Goal: Task Accomplishment & Management: Manage account settings

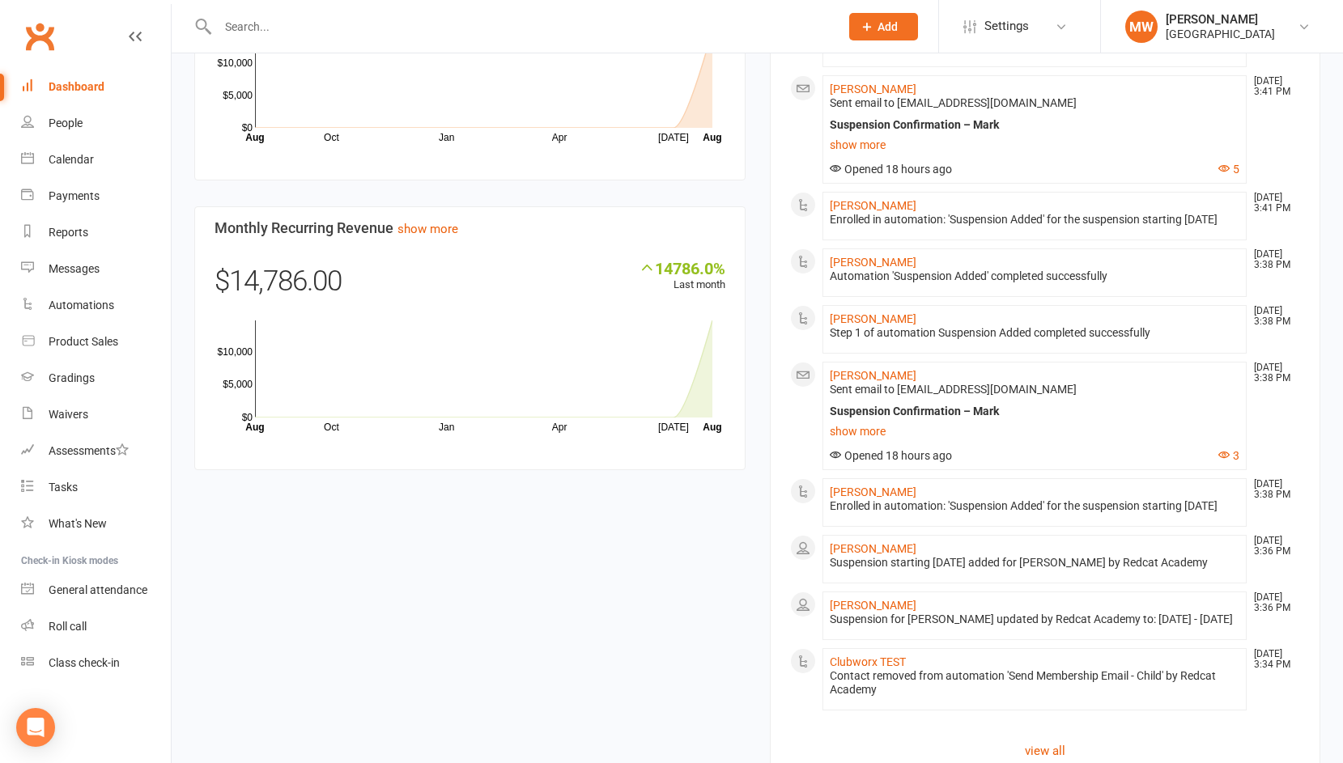
scroll to position [776, 0]
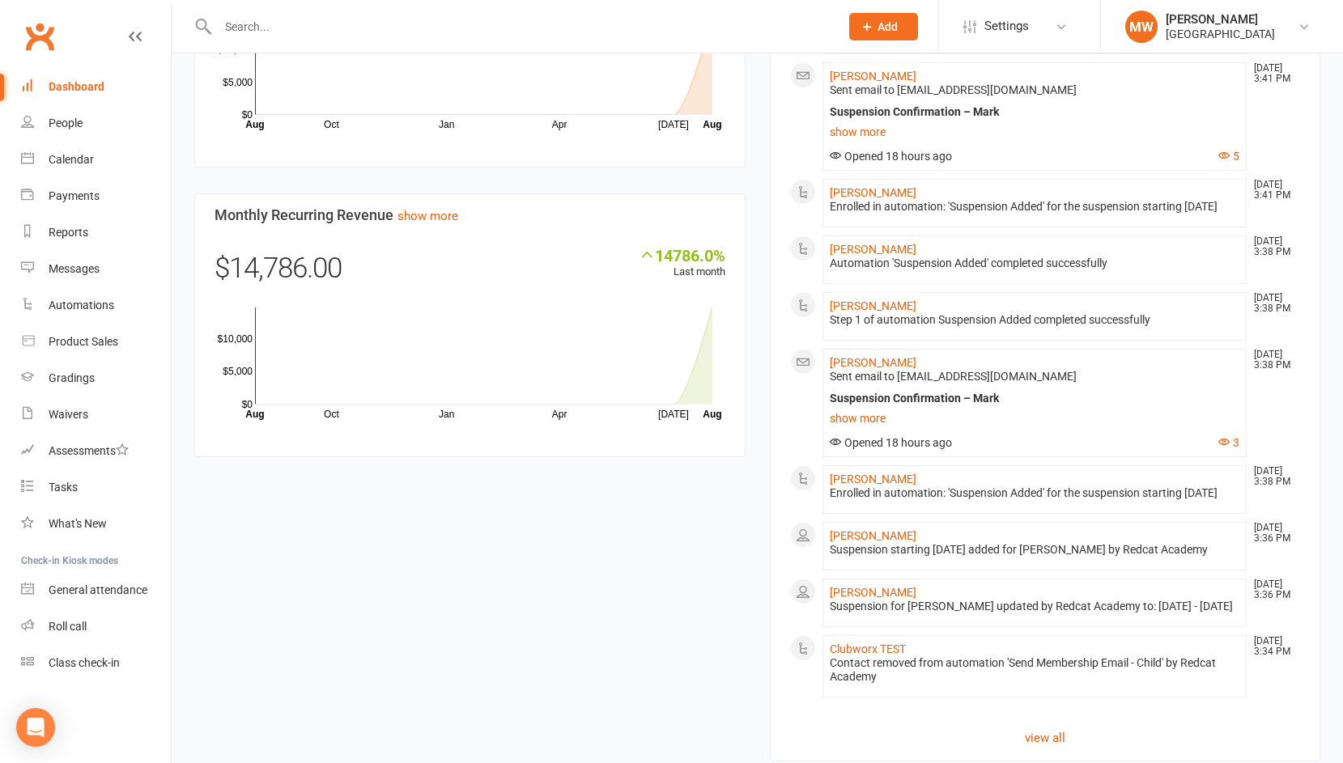
click at [934, 405] on div "Suspension Confirmation – Mark" at bounding box center [1034, 399] width 410 height 14
click at [932, 405] on div "Suspension Confirmation – Mark" at bounding box center [1034, 399] width 410 height 14
click at [940, 383] on span "Sent email to [EMAIL_ADDRESS][DOMAIN_NAME]" at bounding box center [952, 376] width 247 height 13
click at [945, 383] on span "Sent email to [EMAIL_ADDRESS][DOMAIN_NAME]" at bounding box center [952, 376] width 247 height 13
click at [958, 405] on div "Suspension Confirmation – Mark" at bounding box center [1034, 399] width 410 height 14
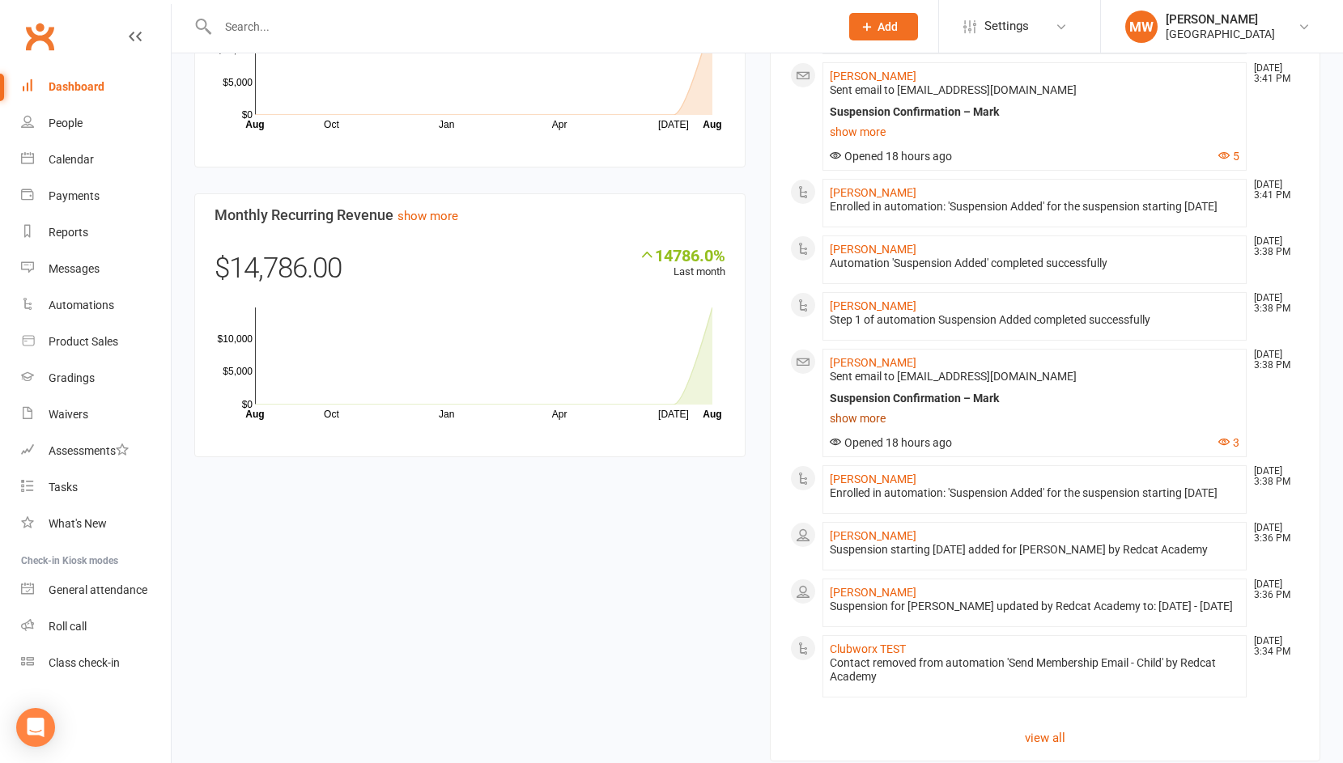
click at [876, 430] on link "show more" at bounding box center [1034, 418] width 410 height 23
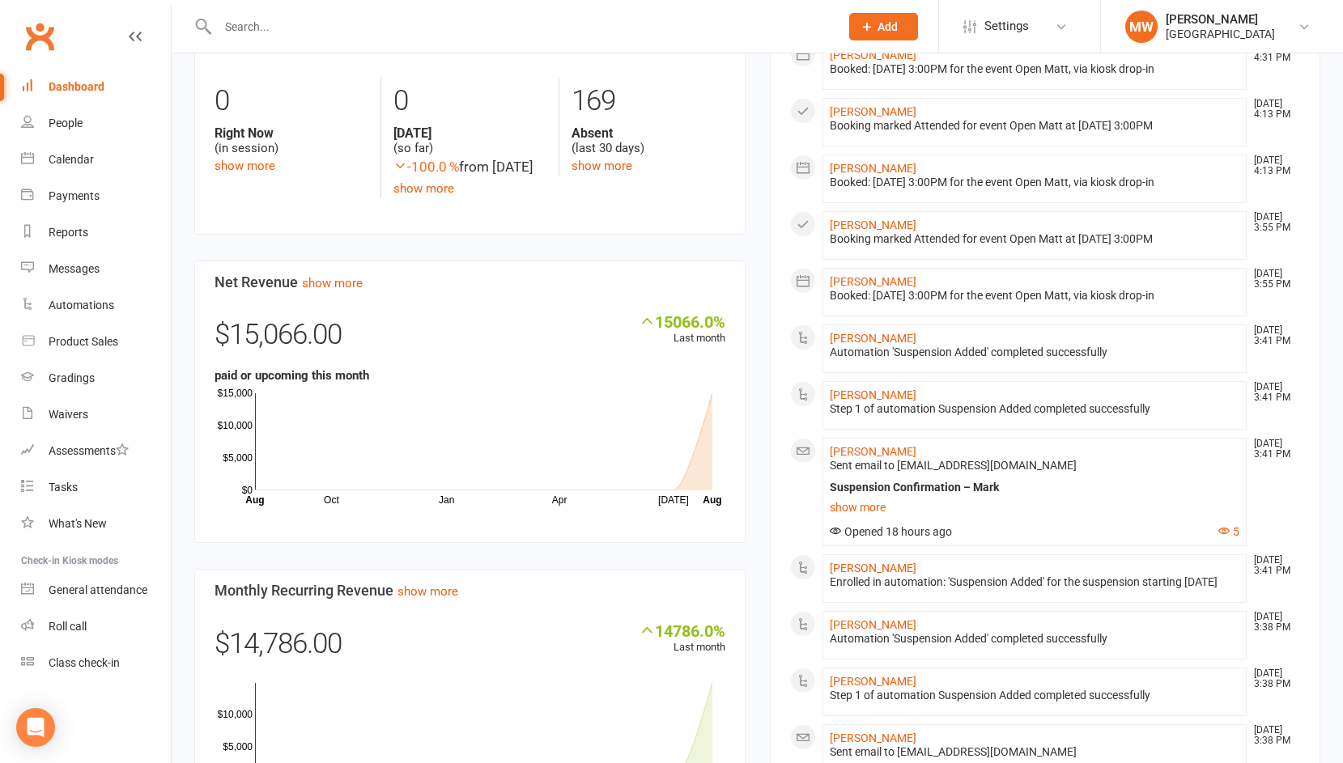
scroll to position [417, 0]
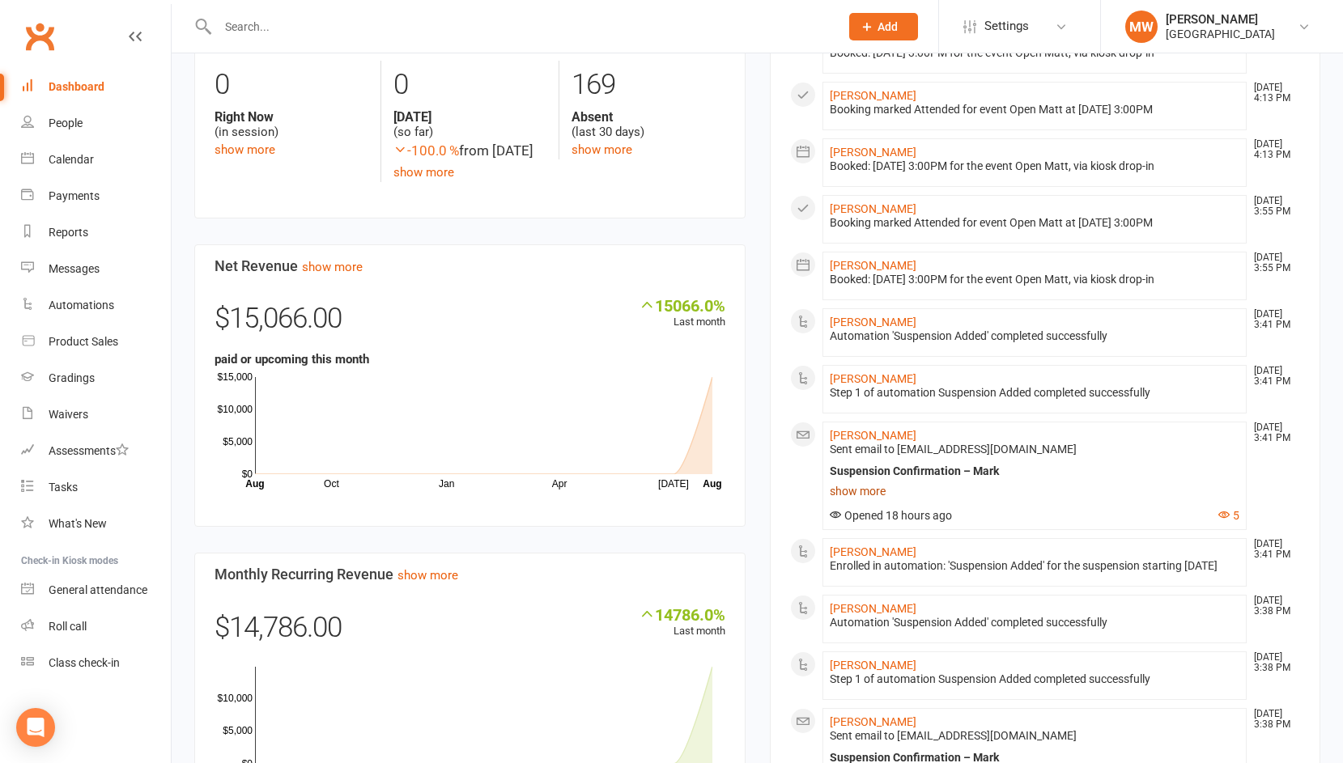
click at [870, 490] on link "show more" at bounding box center [1034, 491] width 410 height 23
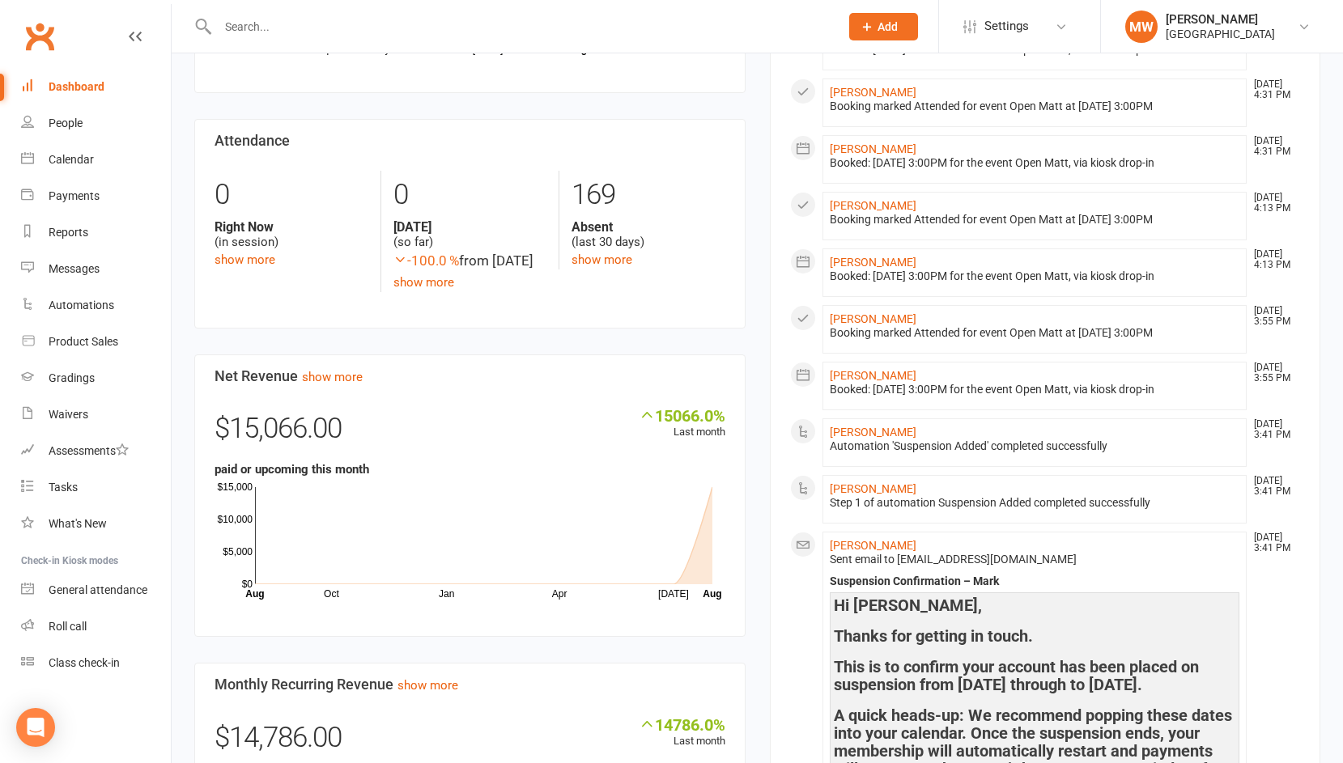
scroll to position [0, 0]
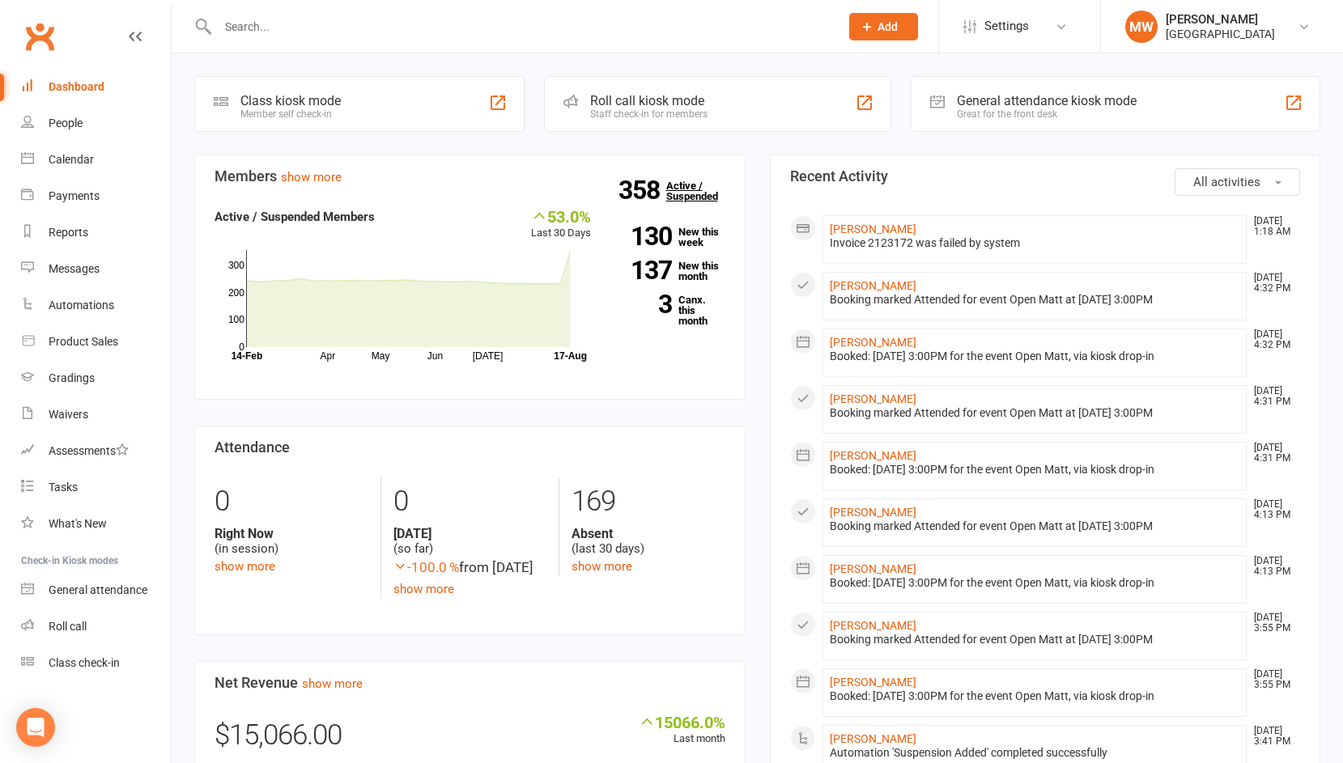
click at [681, 184] on link "358 Active / Suspended" at bounding box center [701, 190] width 71 height 45
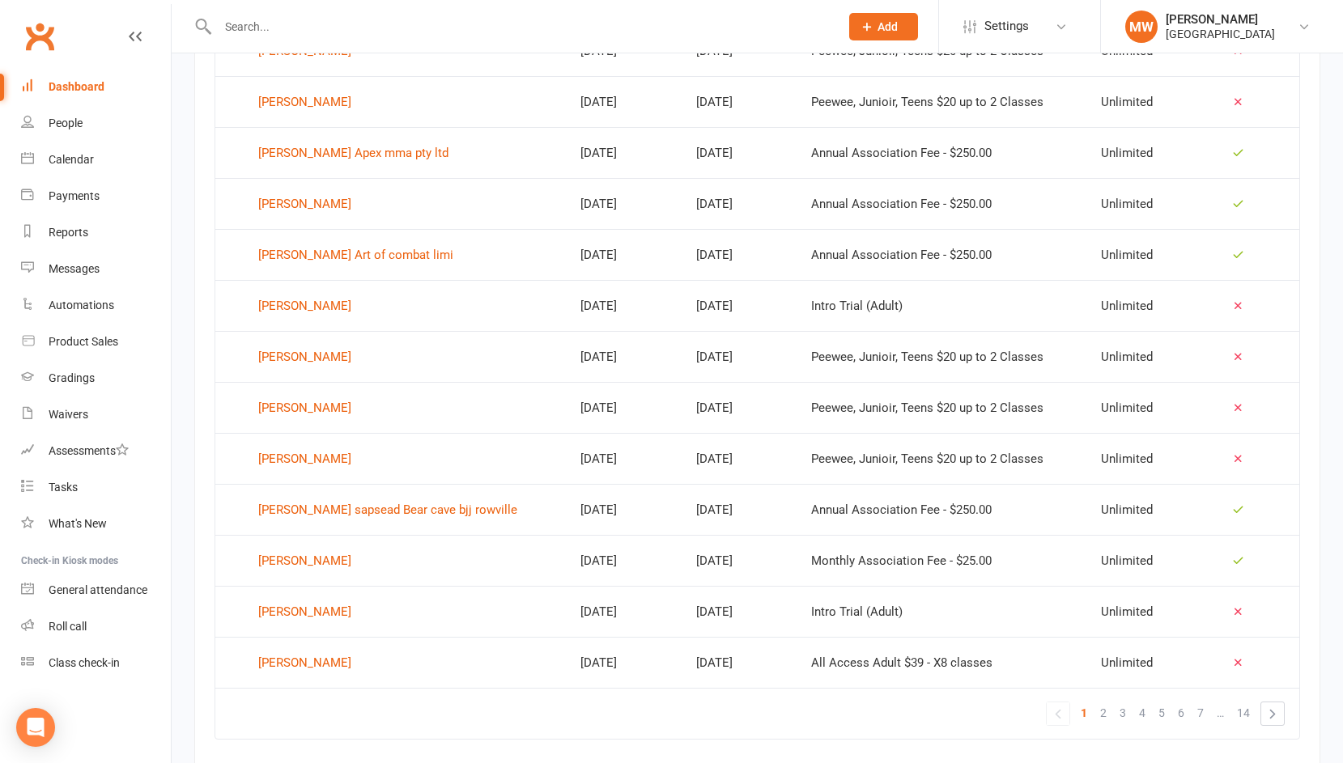
scroll to position [924, 0]
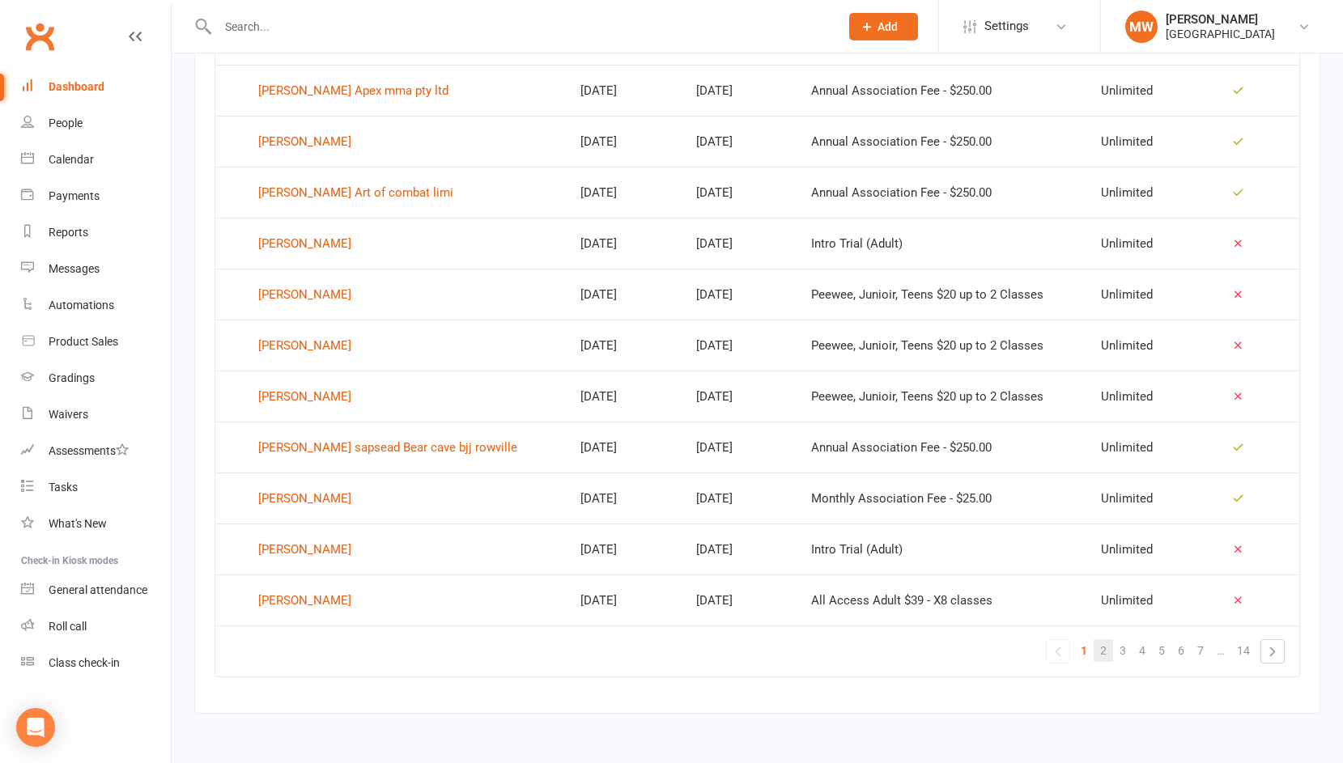
click at [1106, 654] on span "2" at bounding box center [1103, 650] width 6 height 23
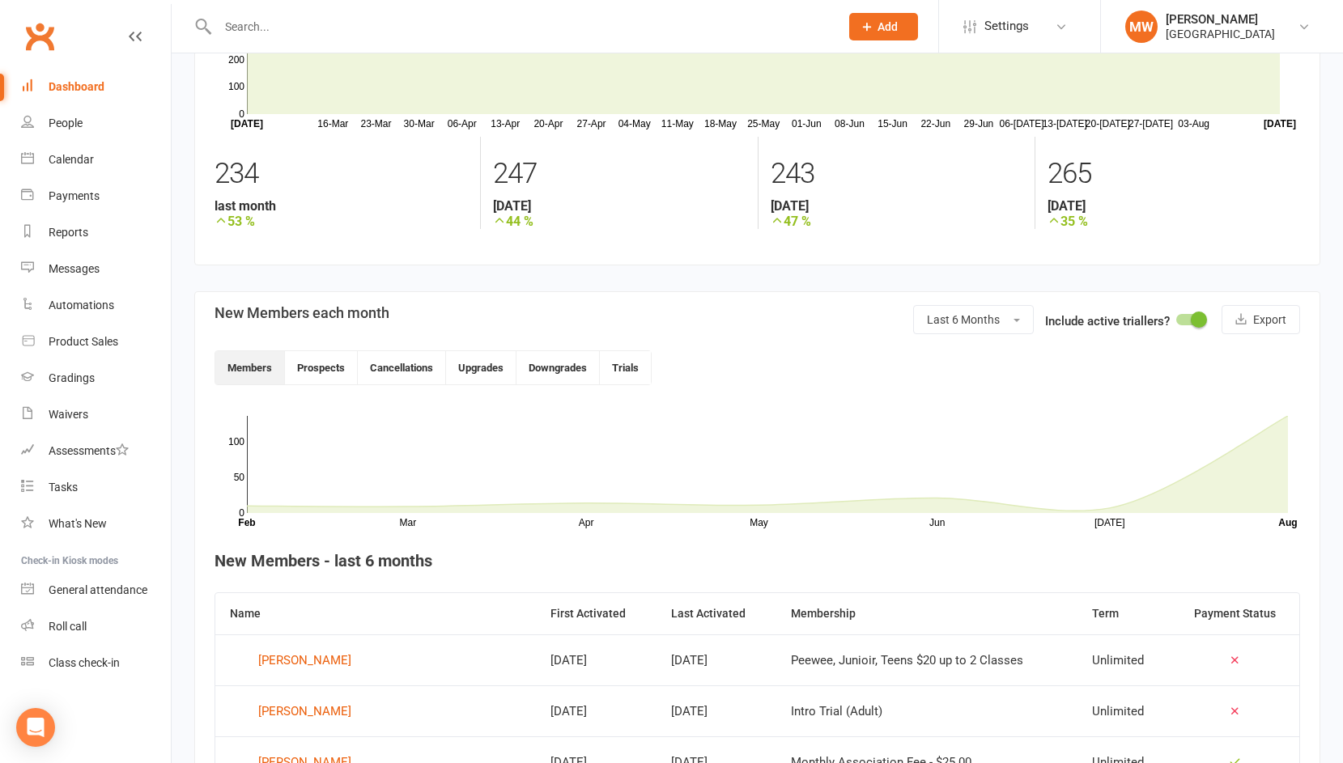
scroll to position [0, 0]
